Goal: Task Accomplishment & Management: Manage account settings

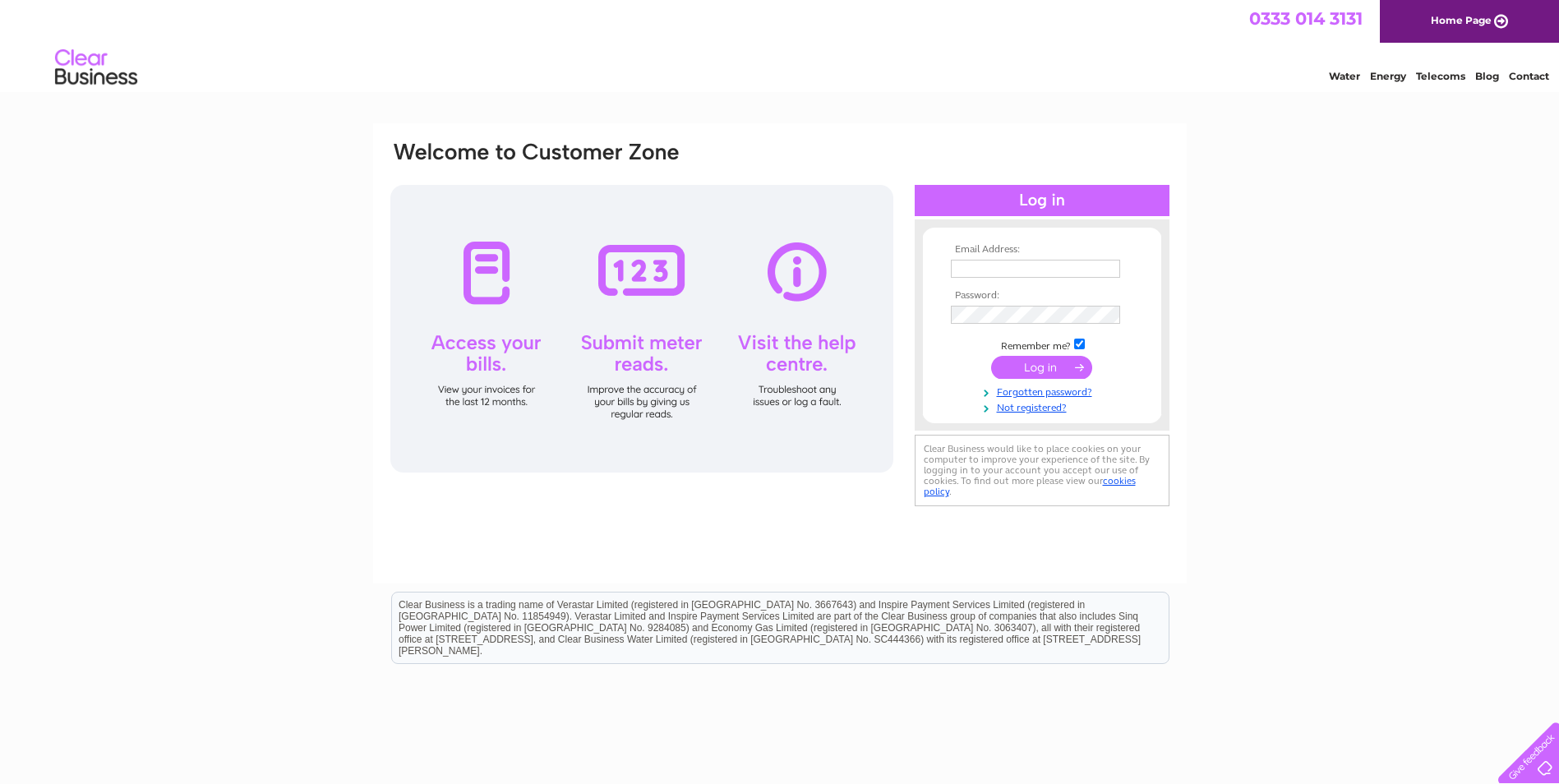
type input "accounts@keemacbakery.co.uk"
click at [1034, 371] on input "submit" at bounding box center [1042, 367] width 101 height 23
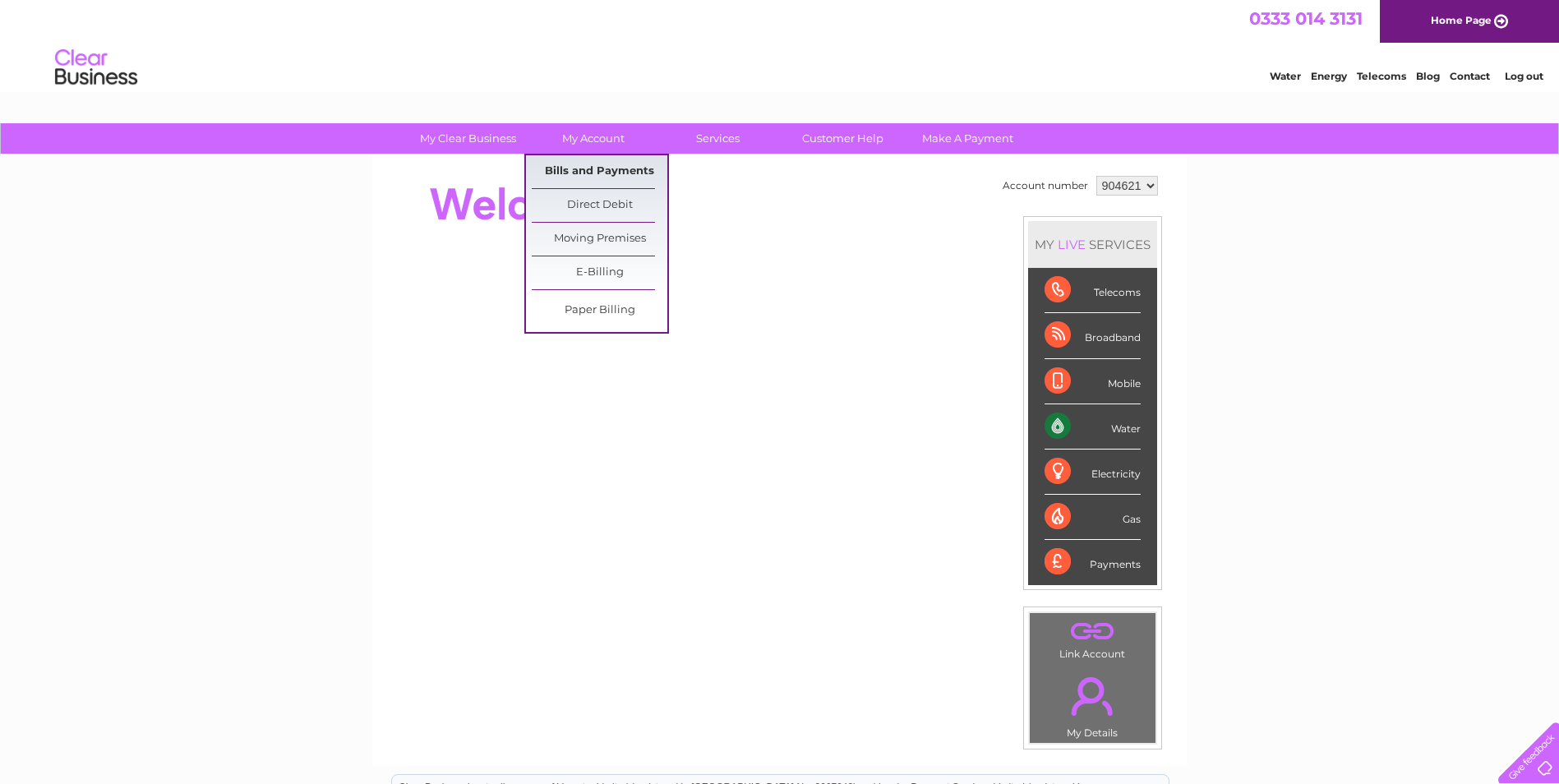
click at [583, 177] on link "Bills and Payments" at bounding box center [599, 171] width 135 height 33
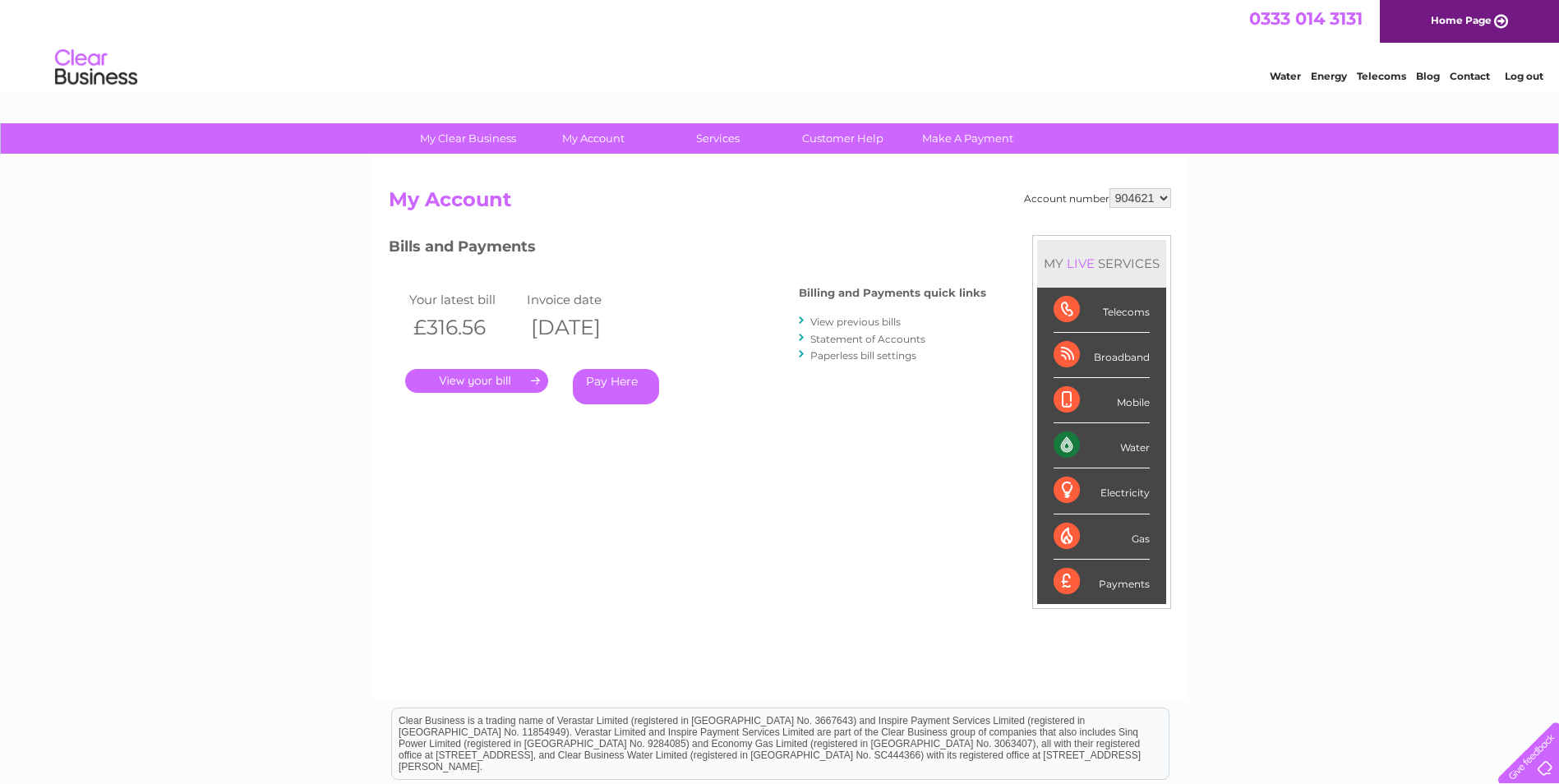
click at [1165, 193] on select "904621 994821" at bounding box center [1141, 197] width 62 height 20
select select "994821"
click at [1110, 188] on select "904621 994821" at bounding box center [1141, 197] width 62 height 20
click at [1167, 198] on select "904621 994821" at bounding box center [1141, 197] width 62 height 20
select select "904621"
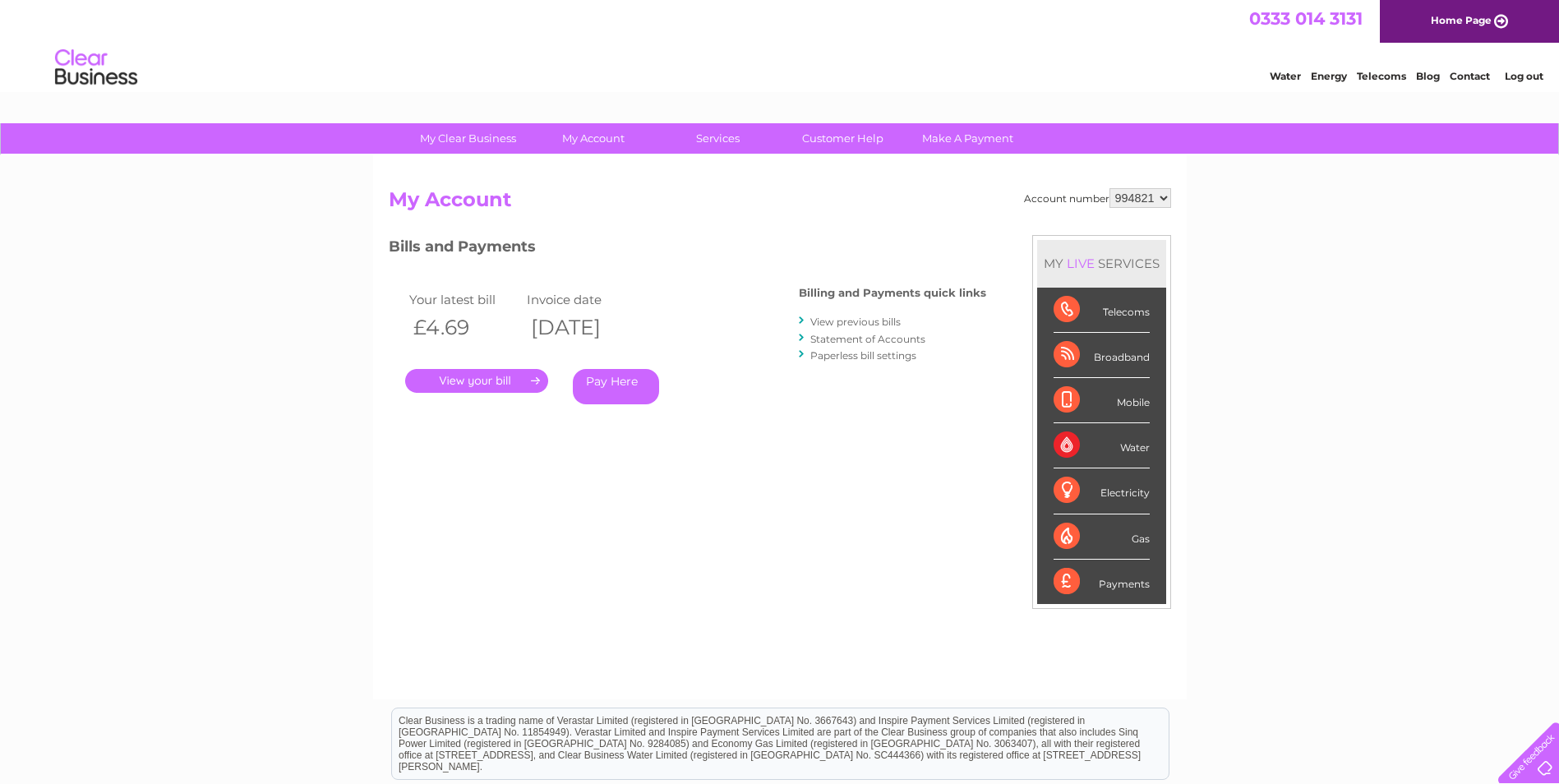
click at [1110, 188] on select "904621 994821" at bounding box center [1141, 197] width 62 height 20
click at [873, 319] on link "View previous bills" at bounding box center [856, 321] width 90 height 12
